Goal: Task Accomplishment & Management: Manage account settings

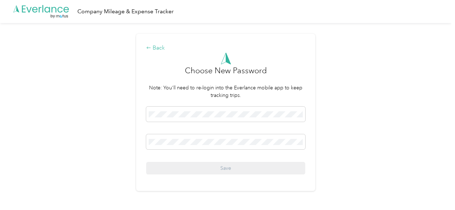
click at [153, 48] on div "Back" at bounding box center [225, 48] width 159 height 9
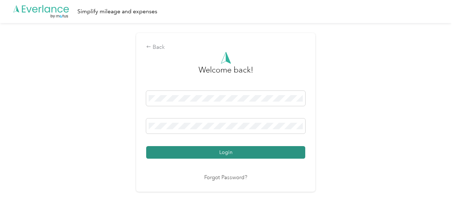
click at [194, 154] on button "Login" at bounding box center [225, 152] width 159 height 13
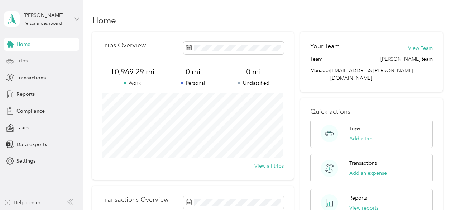
click at [25, 57] on span "Trips" at bounding box center [21, 61] width 11 height 8
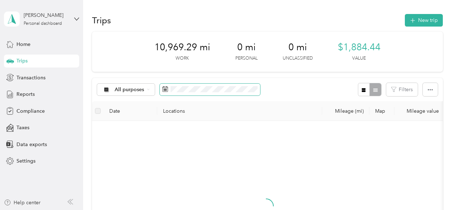
click at [196, 94] on span at bounding box center [210, 90] width 100 height 12
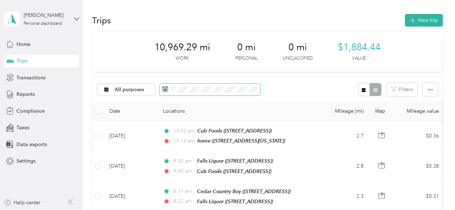
click at [187, 84] on span at bounding box center [210, 90] width 100 height 12
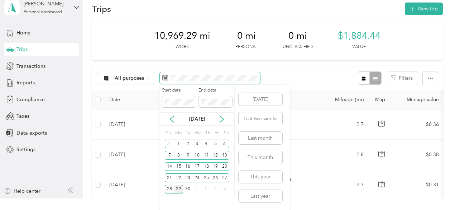
scroll to position [11, 0]
click at [178, 187] on div "29" at bounding box center [178, 189] width 9 height 9
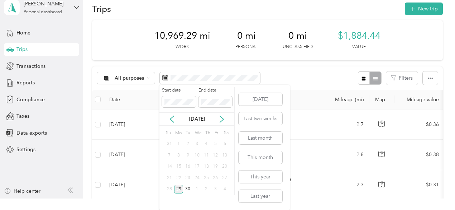
click at [178, 187] on div "29" at bounding box center [178, 189] width 9 height 9
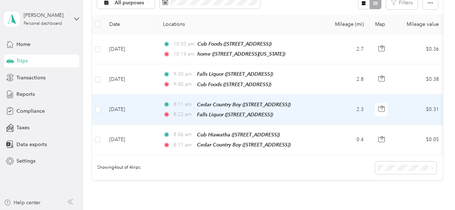
scroll to position [89, 0]
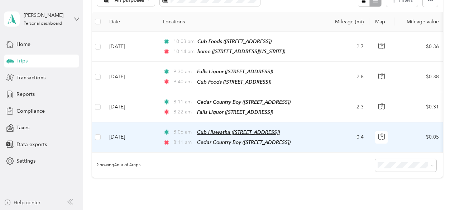
click at [273, 129] on span "Cub Hiawatha ([STREET_ADDRESS])" at bounding box center [238, 132] width 83 height 6
click at [228, 113] on button "Edit Place" at bounding box center [220, 111] width 41 height 13
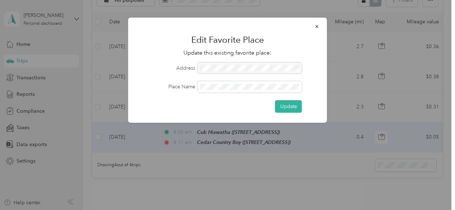
click at [218, 63] on div at bounding box center [250, 67] width 104 height 11
click at [218, 70] on div at bounding box center [250, 67] width 104 height 11
click at [316, 23] on span "button" at bounding box center [317, 26] width 5 height 6
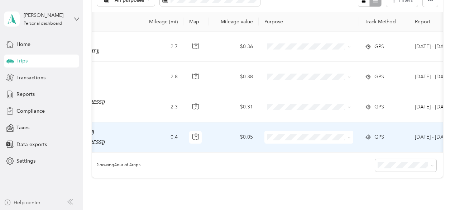
scroll to position [0, 244]
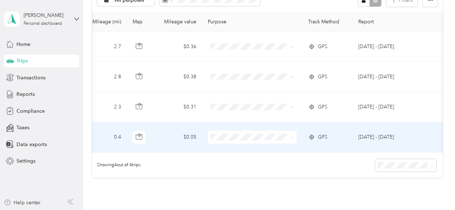
click at [347, 139] on td "GPS" at bounding box center [328, 137] width 50 height 30
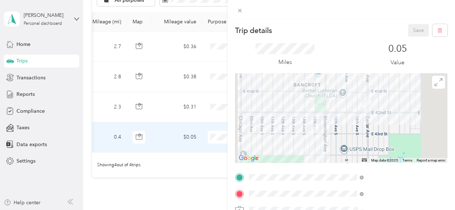
click at [386, 103] on span "[STREET_ADDRESS][US_STATE]" at bounding box center [374, 100] width 72 height 6
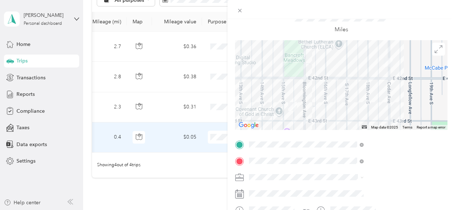
scroll to position [33, 0]
click at [339, 180] on span at bounding box center [347, 176] width 201 height 11
click at [271, 137] on div "Trip details Save This trip cannot be edited because it is either under review,…" at bounding box center [227, 105] width 455 height 210
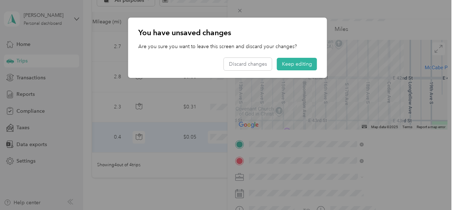
click at [267, 191] on div at bounding box center [227, 105] width 455 height 210
click at [385, 192] on div at bounding box center [227, 105] width 455 height 210
click at [264, 62] on button "Discard changes" at bounding box center [248, 64] width 48 height 13
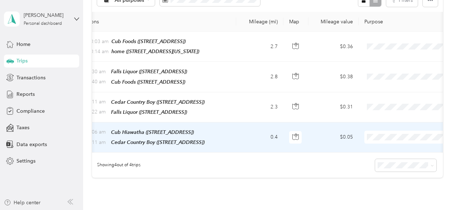
scroll to position [0, 111]
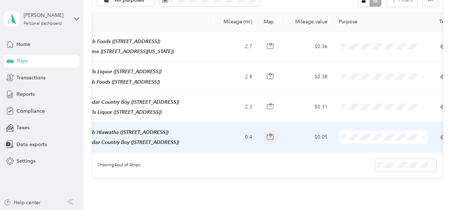
click at [272, 133] on icon "button" at bounding box center [270, 136] width 6 height 6
click at [363, 148] on li "[PERSON_NAME]" at bounding box center [383, 147] width 89 height 13
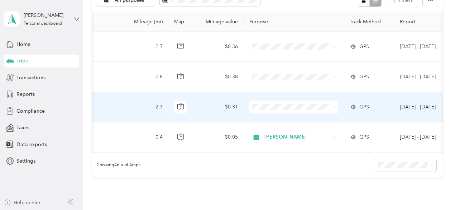
scroll to position [0, 244]
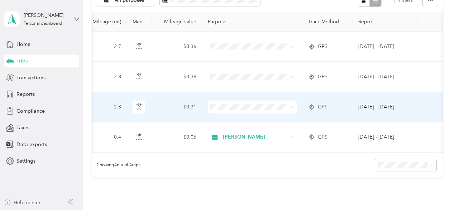
click at [250, 120] on li "[PERSON_NAME]" at bounding box center [250, 117] width 89 height 13
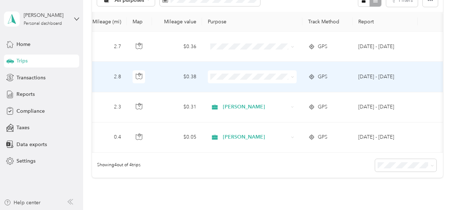
click at [293, 75] on span at bounding box center [252, 76] width 89 height 13
click at [291, 75] on icon at bounding box center [292, 76] width 3 height 3
click at [278, 86] on span "[PERSON_NAME]" at bounding box center [257, 89] width 66 height 8
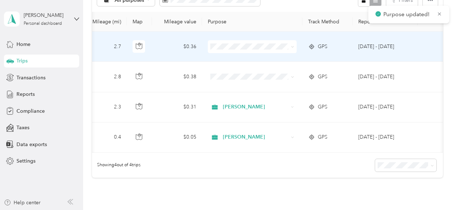
click at [291, 45] on icon at bounding box center [292, 46] width 3 height 3
click at [285, 58] on span "[PERSON_NAME]" at bounding box center [257, 59] width 66 height 8
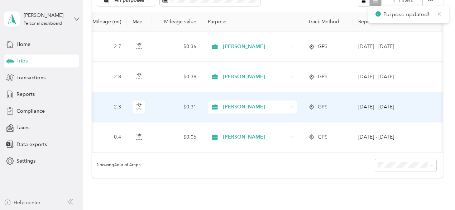
click at [409, 99] on td "[DATE] - [DATE]" at bounding box center [385, 107] width 65 height 30
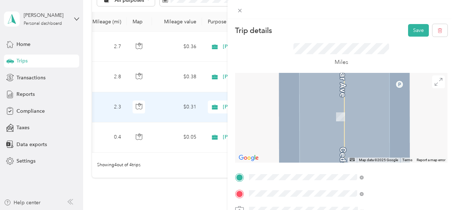
click at [361, 157] on div "Cub Hiawatha Cub, [GEOGRAPHIC_DATA], [GEOGRAPHIC_DATA], [GEOGRAPHIC_DATA], [GEO…" at bounding box center [387, 145] width 99 height 30
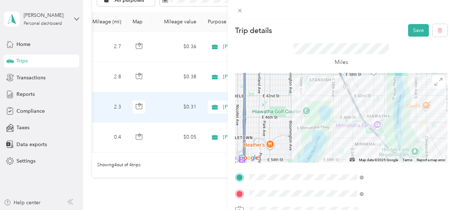
click at [389, 105] on div at bounding box center [341, 118] width 213 height 90
click at [386, 97] on div at bounding box center [341, 118] width 213 height 90
click at [394, 112] on div at bounding box center [341, 118] width 213 height 90
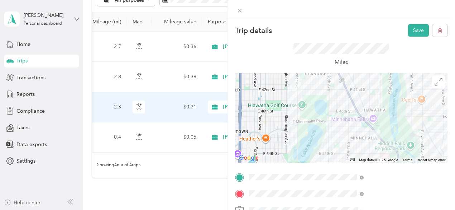
click at [394, 115] on div at bounding box center [341, 118] width 213 height 90
click at [395, 114] on div at bounding box center [341, 118] width 213 height 90
click at [414, 30] on button "Save" at bounding box center [418, 30] width 21 height 13
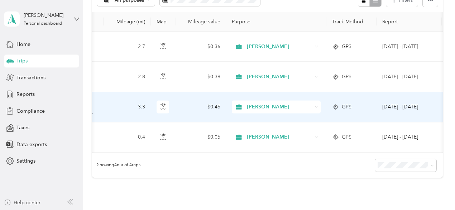
scroll to position [0, 244]
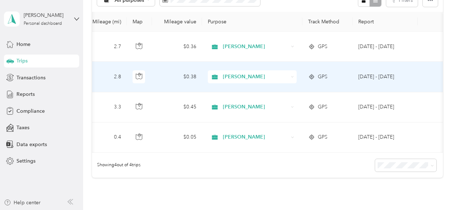
click at [411, 72] on td "[DATE] - [DATE]" at bounding box center [385, 77] width 65 height 30
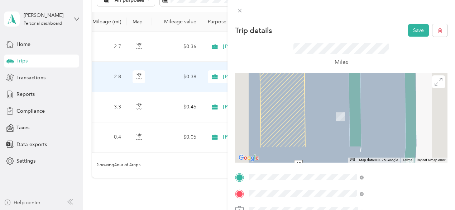
click at [379, 104] on span "[STREET_ADDRESS][PERSON_NAME]" at bounding box center [380, 103] width 85 height 6
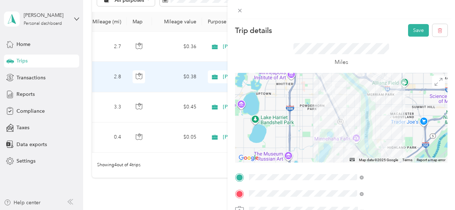
click at [377, 124] on div at bounding box center [341, 118] width 213 height 90
click at [417, 30] on button "Save" at bounding box center [418, 30] width 21 height 13
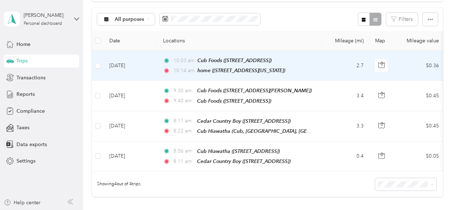
scroll to position [0, 0]
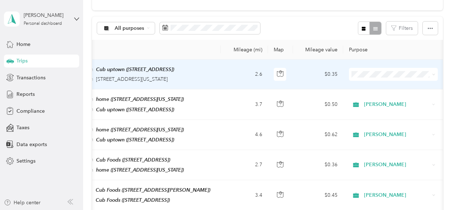
scroll to position [0, 244]
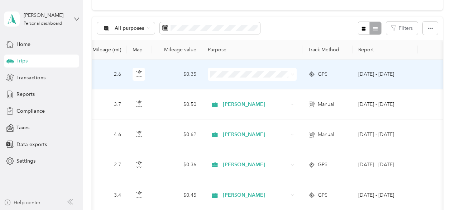
click at [398, 79] on td "[DATE] - [DATE]" at bounding box center [385, 75] width 65 height 30
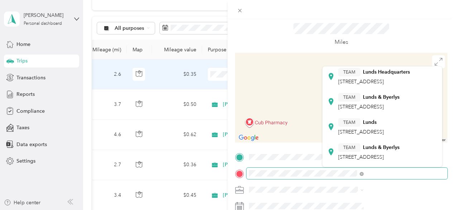
scroll to position [119, 0]
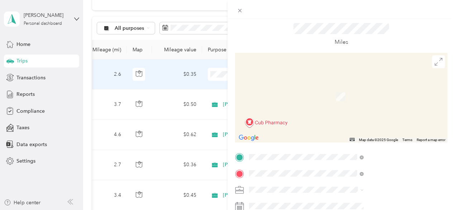
click at [384, 109] on span "1450 W Lake St, 554082611, Minneapolis, MN, USA" at bounding box center [361, 106] width 46 height 6
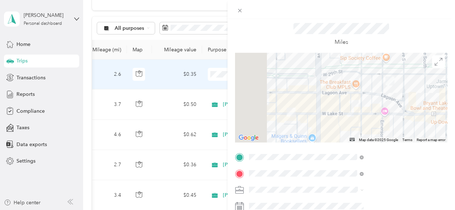
click at [344, 166] on li "[PERSON_NAME]" at bounding box center [383, 164] width 120 height 13
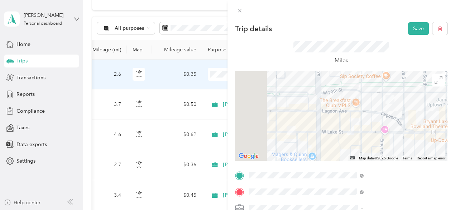
scroll to position [0, 0]
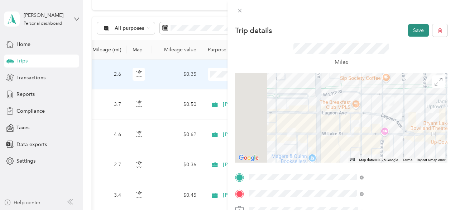
click at [415, 28] on button "Save" at bounding box center [418, 30] width 21 height 13
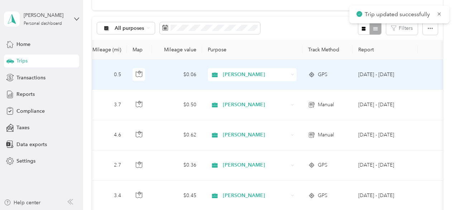
click at [234, 75] on span "[PERSON_NAME]" at bounding box center [256, 75] width 66 height 8
click at [234, 76] on span "[PERSON_NAME]" at bounding box center [256, 75] width 66 height 8
click at [240, 89] on li "[PERSON_NAME]" at bounding box center [250, 85] width 89 height 13
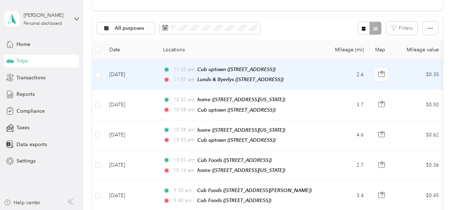
click at [344, 70] on td "2.6" at bounding box center [345, 75] width 47 height 30
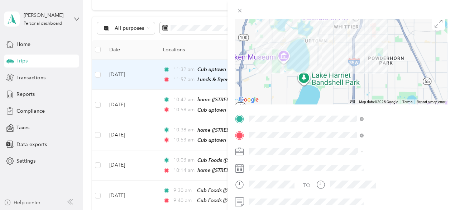
scroll to position [59, 0]
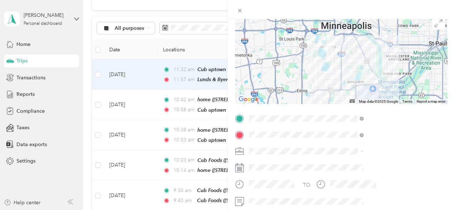
click at [374, 182] on div "TO" at bounding box center [341, 187] width 213 height 18
click at [218, 55] on div "Trip details Save This trip cannot be edited because it is either under review,…" at bounding box center [227, 105] width 455 height 210
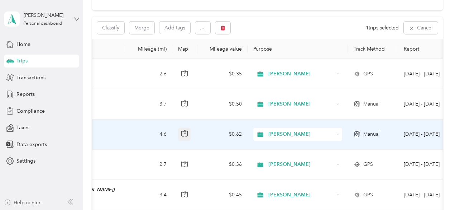
scroll to position [0, 244]
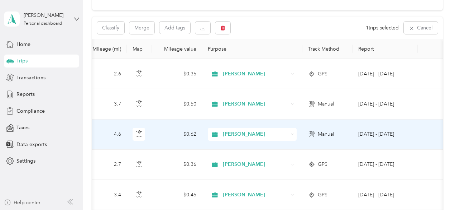
click at [382, 136] on td "[DATE] - [DATE]" at bounding box center [385, 134] width 65 height 30
drag, startPoint x: 413, startPoint y: 132, endPoint x: 428, endPoint y: 138, distance: 16.4
click at [428, 138] on td at bounding box center [430, 134] width 25 height 30
click at [427, 137] on td at bounding box center [430, 134] width 25 height 30
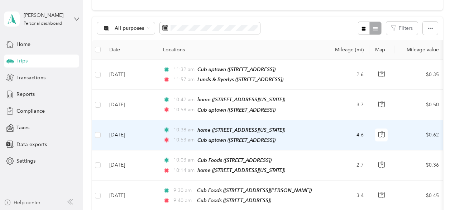
click at [151, 133] on td "[DATE]" at bounding box center [131, 135] width 54 height 30
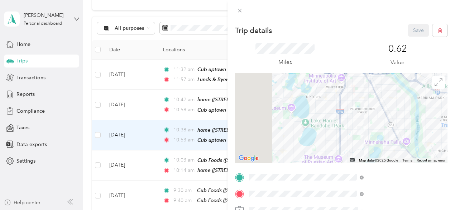
click at [147, 98] on div "Trip details Save This trip cannot be edited because it is either under review,…" at bounding box center [227, 105] width 455 height 210
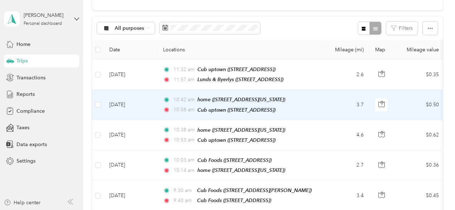
click at [147, 99] on td "[DATE]" at bounding box center [131, 105] width 54 height 30
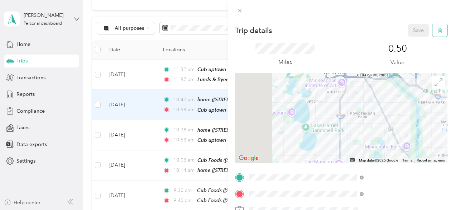
click at [439, 28] on button "button" at bounding box center [440, 30] width 15 height 13
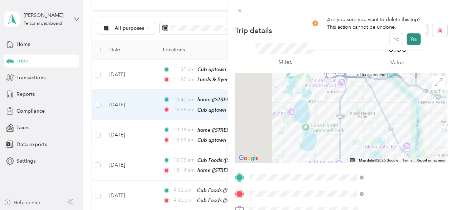
click at [411, 36] on button "Yes" at bounding box center [414, 38] width 14 height 11
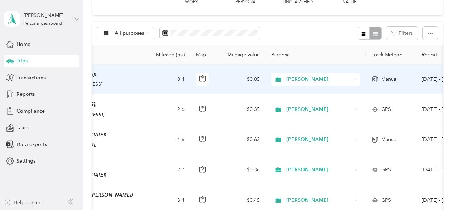
scroll to position [0, 244]
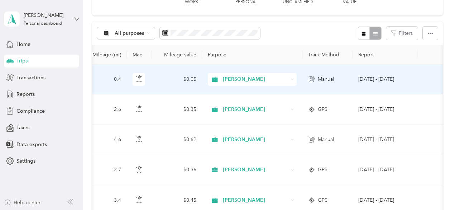
click at [349, 81] on td "Manual" at bounding box center [328, 80] width 50 height 30
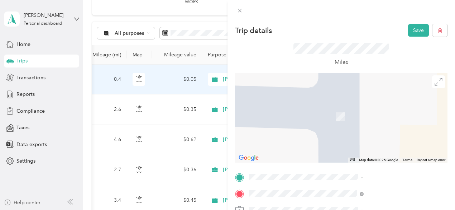
click at [367, 104] on span "1450 W Lake St, 554082611, Minneapolis, MN, USA" at bounding box center [361, 101] width 46 height 6
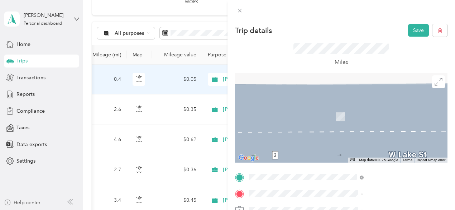
click at [367, 119] on div "TEAM Cub Foods 5937 S Nicollet Ave, 554192421, Minneapolis, MN, USA" at bounding box center [363, 110] width 50 height 18
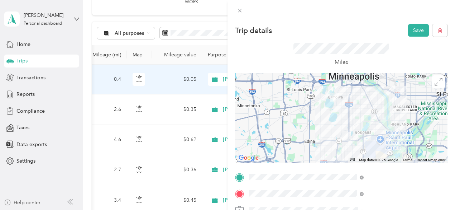
click at [377, 110] on div at bounding box center [341, 118] width 213 height 90
click at [381, 105] on div at bounding box center [341, 118] width 213 height 90
click at [381, 98] on div at bounding box center [341, 118] width 213 height 90
click at [380, 106] on div at bounding box center [341, 118] width 213 height 90
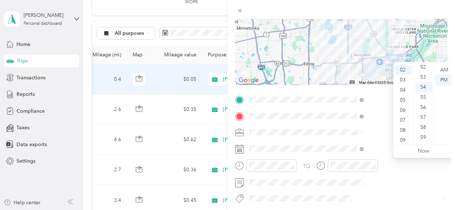
scroll to position [6, 0]
click at [405, 73] on div "01" at bounding box center [403, 74] width 17 height 10
click at [423, 71] on div "31" at bounding box center [423, 71] width 17 height 10
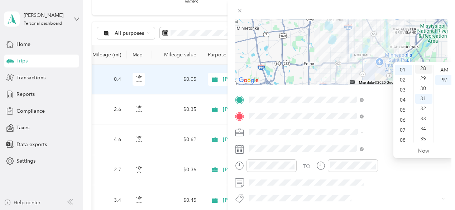
click at [424, 67] on div "28" at bounding box center [423, 68] width 17 height 10
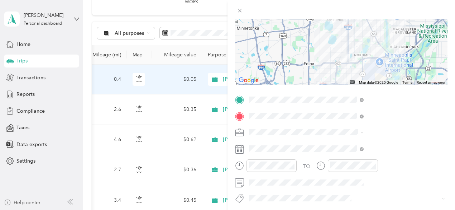
click at [401, 192] on div "TO Add photo" at bounding box center [341, 180] width 213 height 173
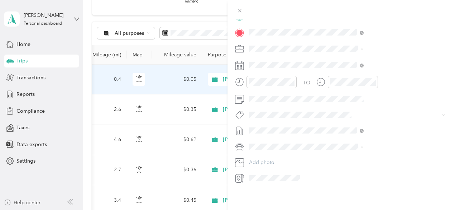
scroll to position [0, 0]
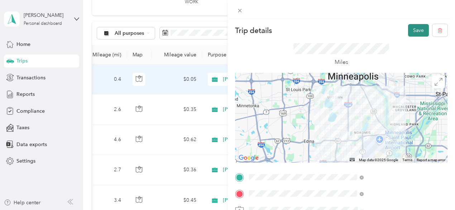
click at [409, 31] on button "Save" at bounding box center [418, 30] width 21 height 13
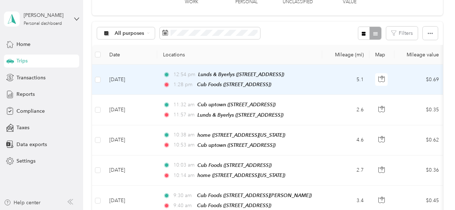
click at [186, 73] on span "12:54 pm" at bounding box center [185, 75] width 22 height 8
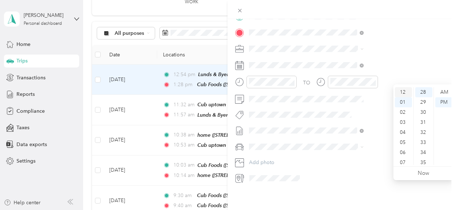
click at [406, 91] on div "12" at bounding box center [403, 92] width 17 height 10
click at [424, 131] on div "32" at bounding box center [423, 132] width 17 height 10
click at [424, 142] on div "37" at bounding box center [423, 142] width 17 height 10
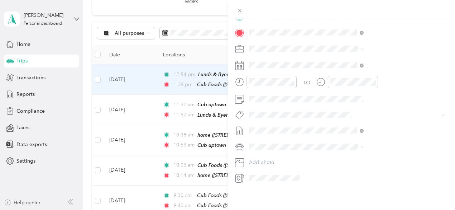
click at [379, 190] on div "Trip details Save This trip cannot be edited because it is either under review,…" at bounding box center [342, 124] width 228 height 210
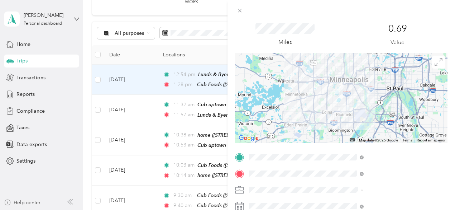
scroll to position [0, 0]
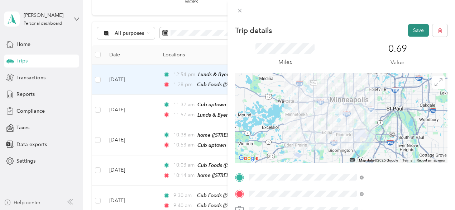
click at [419, 29] on button "Save" at bounding box center [418, 30] width 21 height 13
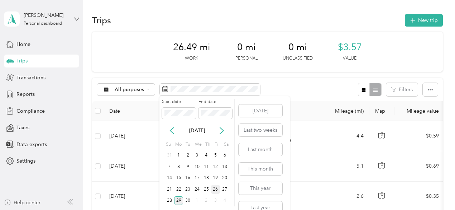
click at [215, 187] on div "26" at bounding box center [215, 189] width 9 height 9
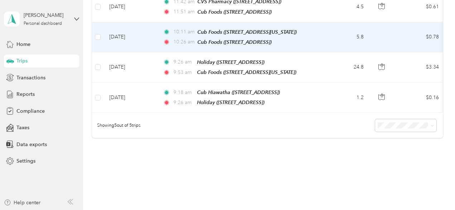
scroll to position [160, 0]
